Goal: Information Seeking & Learning: Learn about a topic

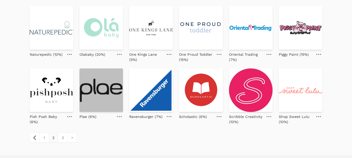
scroll to position [245, 0]
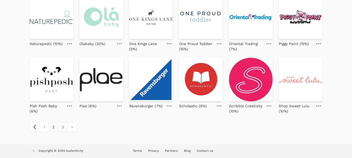
click at [64, 129] on link "3" at bounding box center [62, 127] width 9 height 9
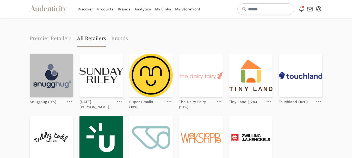
click at [51, 72] on img at bounding box center [52, 76] width 44 height 44
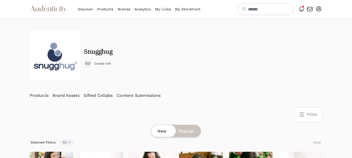
click at [134, 94] on link "Content Submissions" at bounding box center [139, 95] width 44 height 17
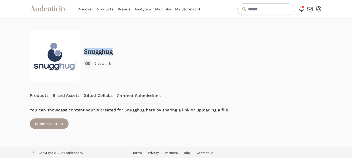
drag, startPoint x: 118, startPoint y: 51, endPoint x: 85, endPoint y: 53, distance: 33.2
click at [85, 53] on div "Snugghug Create link" at bounding box center [176, 56] width 293 height 50
copy h2 "Snugghug"
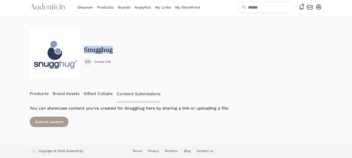
scroll to position [2, 0]
click at [40, 92] on link "Products" at bounding box center [39, 93] width 19 height 17
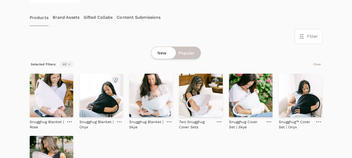
scroll to position [104, 0]
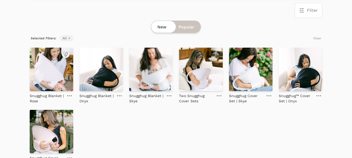
click at [57, 72] on img at bounding box center [52, 70] width 44 height 44
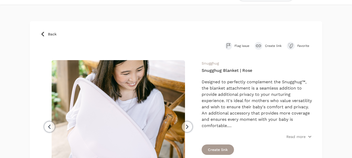
scroll to position [26, 0]
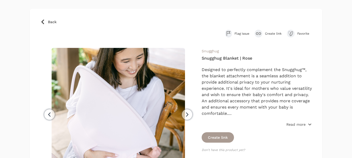
click at [292, 125] on p "Read more" at bounding box center [296, 124] width 19 height 5
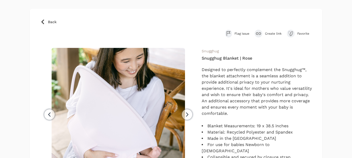
click at [274, 32] on span "Create link" at bounding box center [273, 34] width 17 height 4
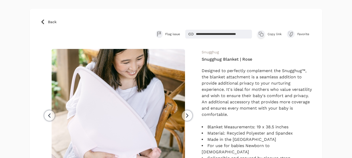
drag, startPoint x: 273, startPoint y: 33, endPoint x: 275, endPoint y: 32, distance: 2.7
click at [273, 32] on span "Copy link" at bounding box center [275, 34] width 14 height 4
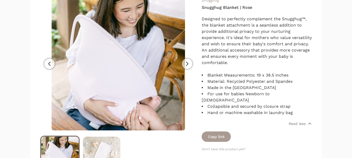
scroll to position [78, 0]
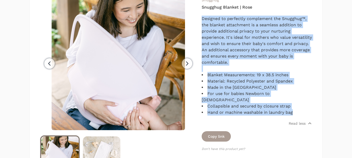
drag, startPoint x: 201, startPoint y: 18, endPoint x: 295, endPoint y: 109, distance: 130.6
click at [295, 109] on div "Previous Next Snugghug Snugghug Blanket | Rose Designed to perfectly complement…" at bounding box center [176, 86] width 272 height 178
copy div "Designed to perfectly complement the Snugghug™, the blanket attachment is a sea…"
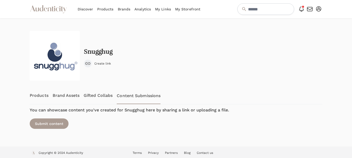
scroll to position [2, 0]
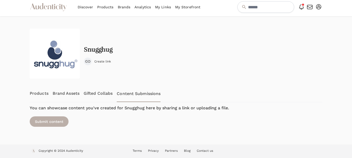
click at [61, 118] on div "Submit content" at bounding box center [49, 122] width 39 height 10
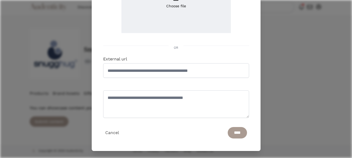
scroll to position [90, 0]
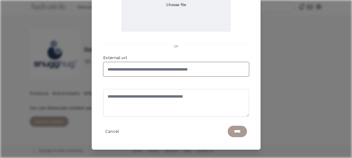
click at [144, 67] on input "External url" at bounding box center [176, 69] width 146 height 15
paste input "**********"
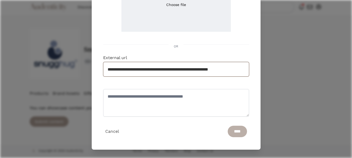
type input "**********"
click at [233, 131] on input "****" at bounding box center [237, 131] width 19 height 11
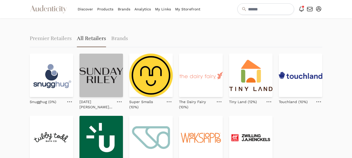
click at [115, 82] on img at bounding box center [102, 76] width 44 height 44
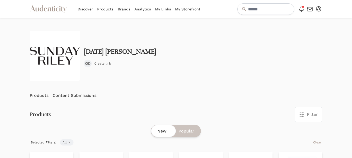
click at [81, 96] on link "Content Submissions" at bounding box center [75, 95] width 44 height 17
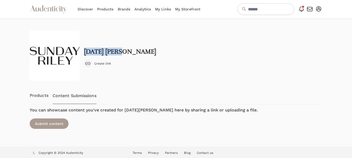
drag, startPoint x: 126, startPoint y: 50, endPoint x: 85, endPoint y: 55, distance: 41.8
click at [85, 55] on div "Sunday Riley Create link" at bounding box center [176, 56] width 293 height 50
copy h2 "Sunday Riley"
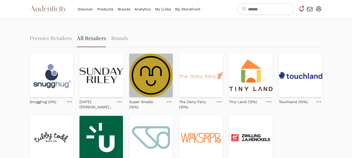
click at [158, 86] on img at bounding box center [151, 76] width 44 height 44
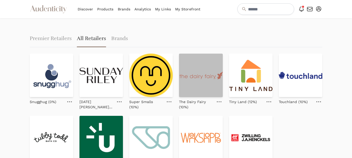
click at [207, 81] on img at bounding box center [201, 76] width 44 height 44
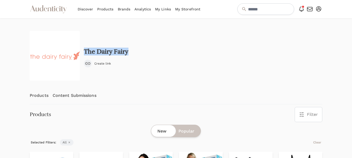
drag, startPoint x: 136, startPoint y: 52, endPoint x: 84, endPoint y: 51, distance: 51.6
click at [84, 51] on div "The Dairy Fairy Create link" at bounding box center [176, 56] width 293 height 50
copy h2 "The Dairy Fairy"
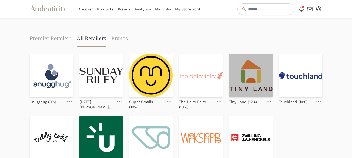
click at [250, 85] on img at bounding box center [251, 76] width 44 height 44
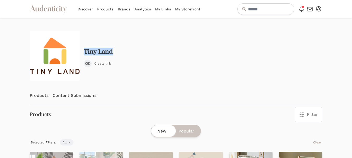
drag, startPoint x: 116, startPoint y: 51, endPoint x: 85, endPoint y: 52, distance: 31.6
click at [85, 52] on div "Tiny Land Create link" at bounding box center [176, 56] width 293 height 50
copy h2 "Tiny Land"
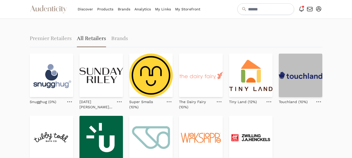
click at [305, 88] on img at bounding box center [301, 76] width 44 height 44
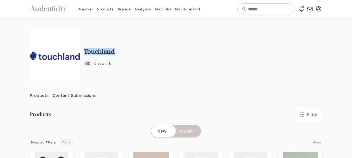
drag, startPoint x: 119, startPoint y: 52, endPoint x: 84, endPoint y: 54, distance: 35.5
click at [84, 54] on div "Touchland Create link" at bounding box center [176, 56] width 293 height 50
copy h2 "Touchland"
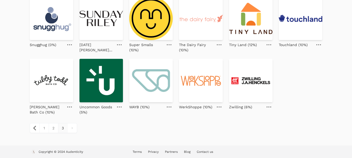
scroll to position [58, 0]
